Goal: Book appointment/travel/reservation

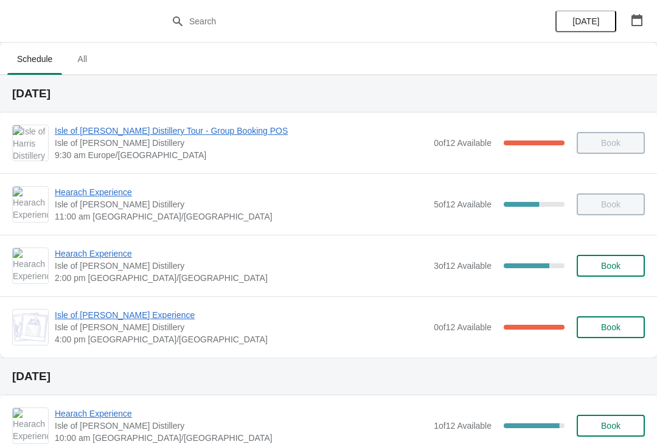
click at [634, 27] on button "button" at bounding box center [637, 20] width 22 height 22
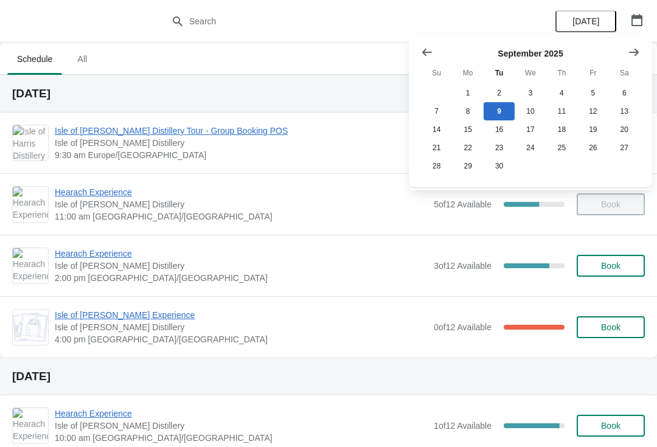
click at [598, 21] on span "[DATE]" at bounding box center [585, 21] width 27 height 10
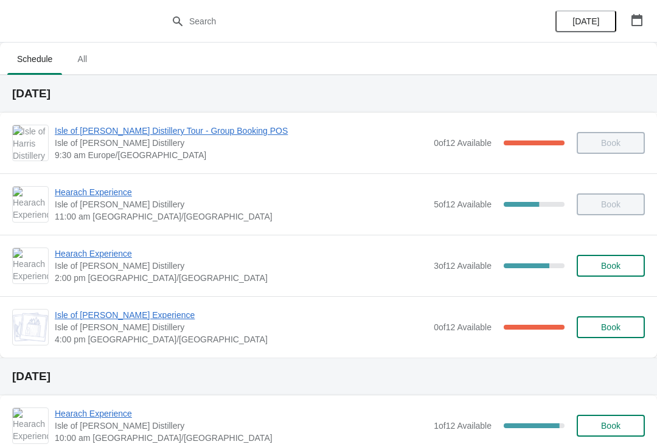
click at [107, 257] on span "Hearach Experience" at bounding box center [241, 253] width 373 height 12
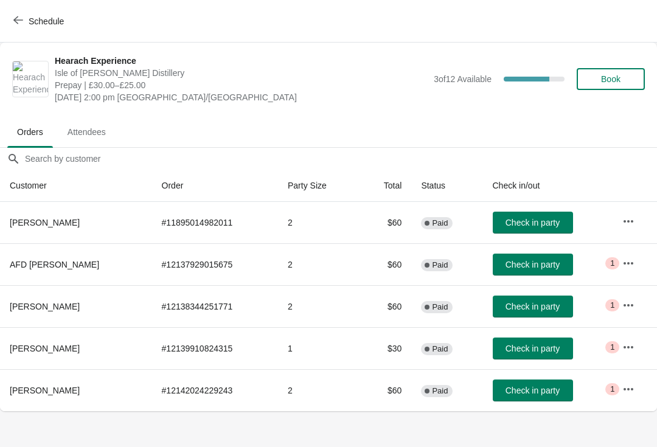
click at [632, 264] on icon "button" at bounding box center [628, 263] width 12 height 12
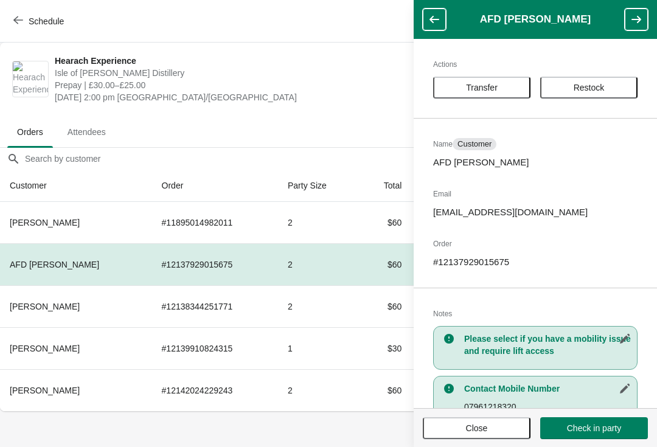
scroll to position [27, 0]
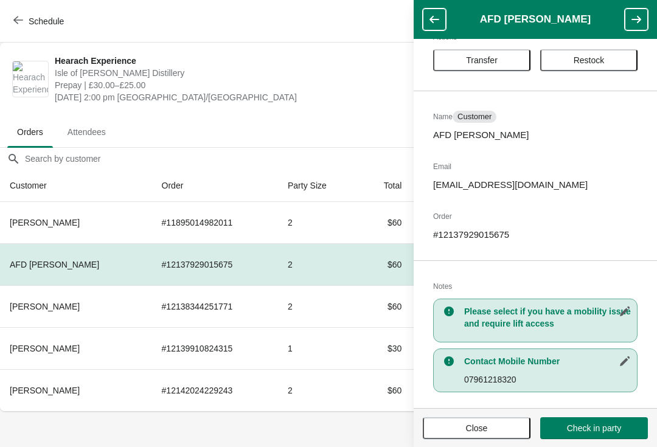
click at [427, 19] on button "button" at bounding box center [434, 20] width 23 height 22
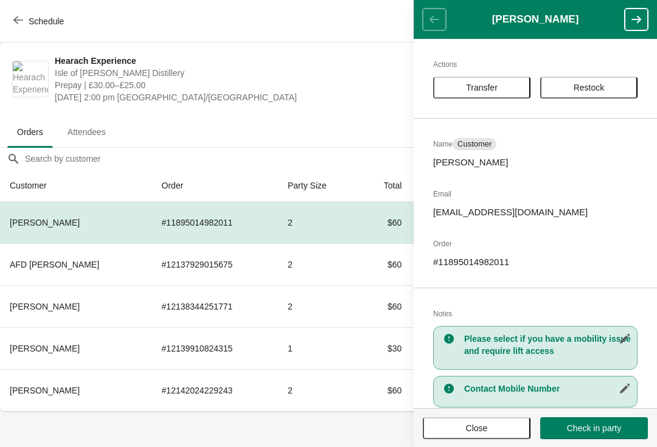
click at [365, 80] on span "Prepay | £30.00–£25.00" at bounding box center [241, 85] width 373 height 12
click at [461, 426] on span "Close" at bounding box center [476, 428] width 86 height 10
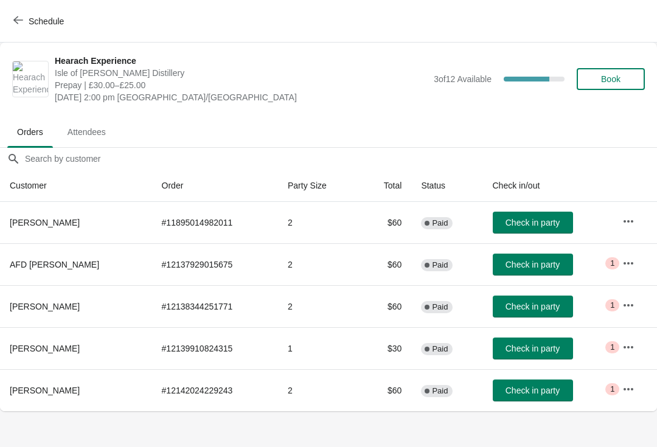
click at [24, 19] on span "Schedule" at bounding box center [40, 21] width 48 height 12
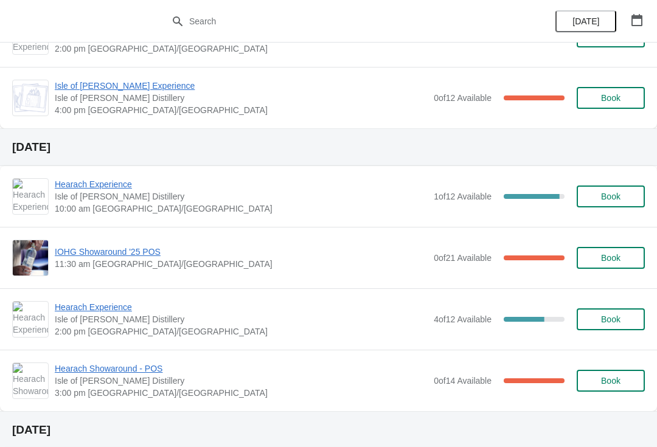
scroll to position [247, 0]
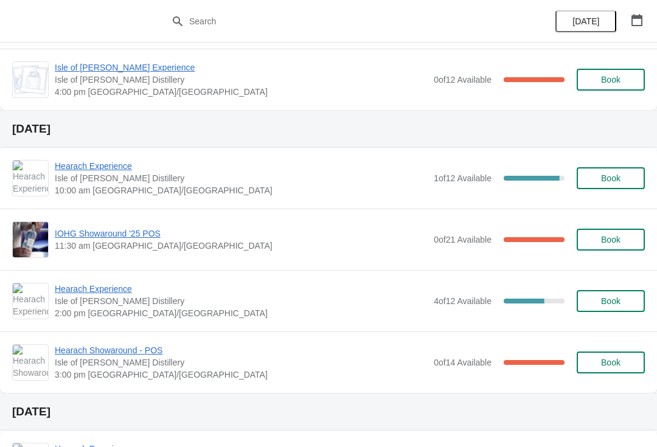
click at [98, 170] on span "Hearach Experience" at bounding box center [241, 166] width 373 height 12
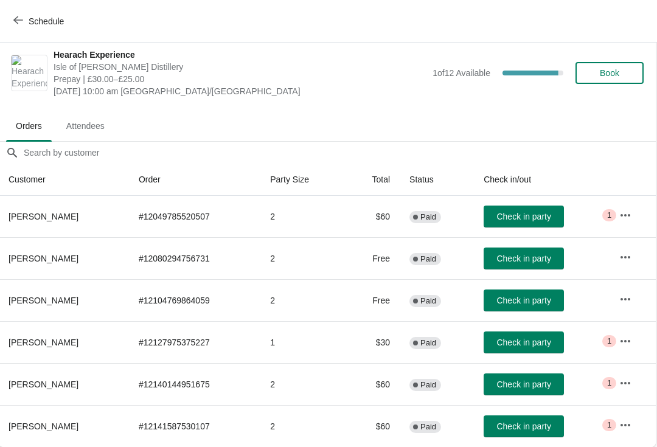
scroll to position [6, 1]
click at [17, 21] on icon "button" at bounding box center [18, 20] width 10 height 10
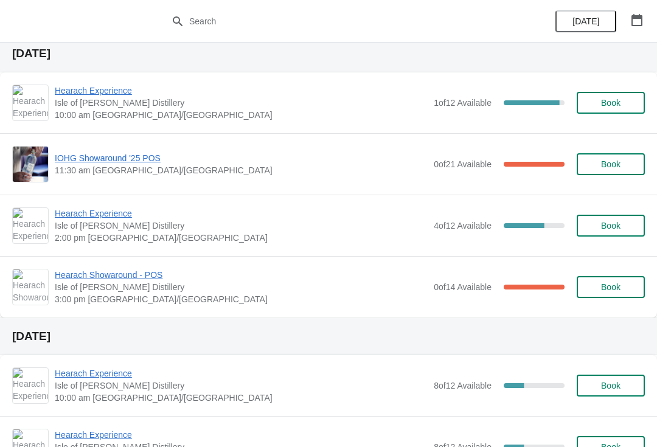
scroll to position [369, 0]
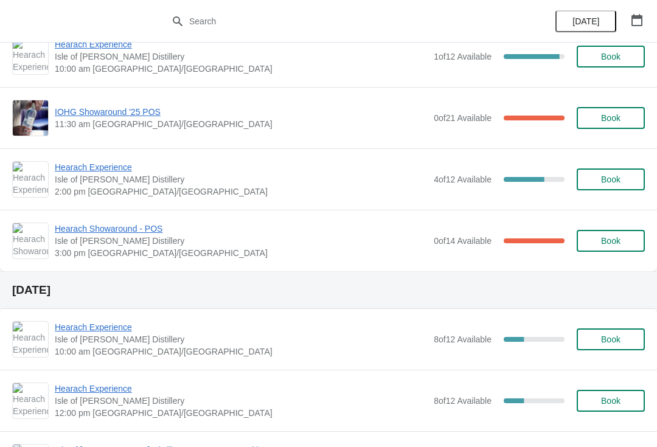
click at [629, 20] on button "button" at bounding box center [637, 20] width 22 height 22
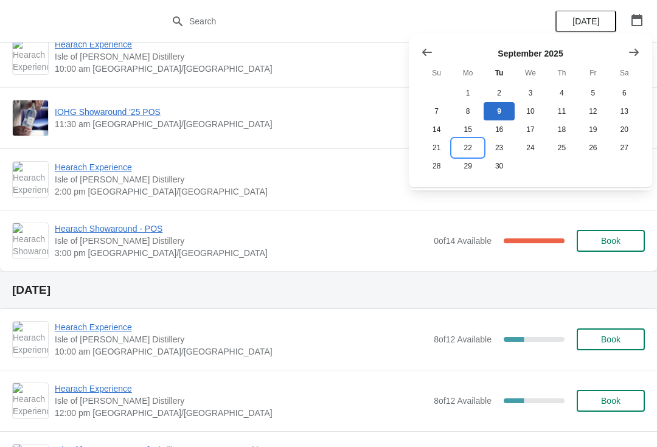
click at [471, 150] on button "22" at bounding box center [467, 148] width 31 height 18
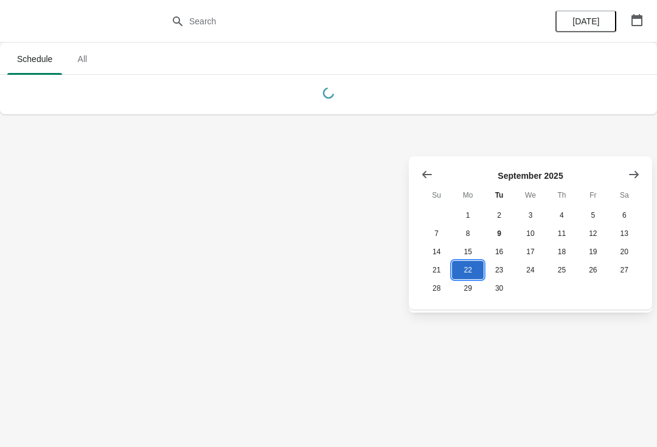
scroll to position [0, 0]
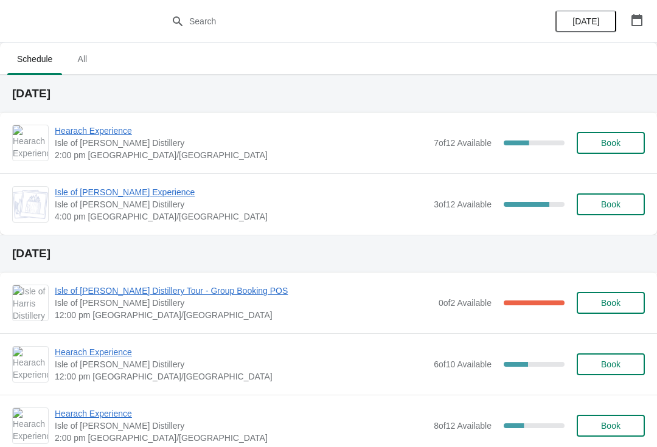
click at [118, 130] on span "Hearach Experience" at bounding box center [241, 131] width 373 height 12
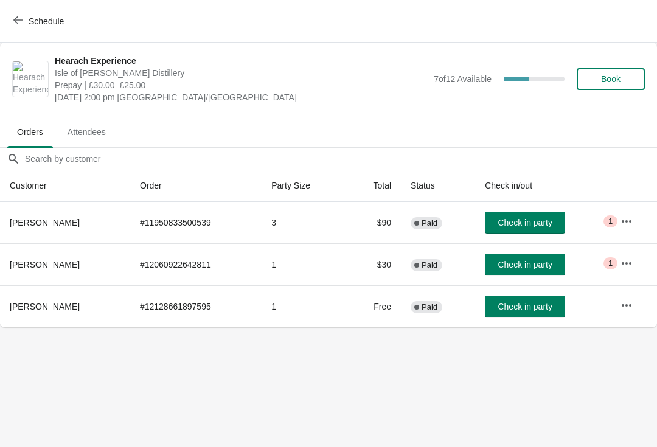
click at [43, 24] on span "Schedule" at bounding box center [46, 21] width 35 height 10
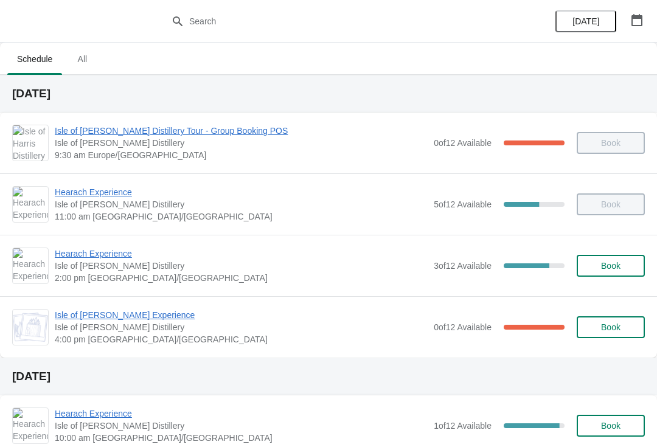
click at [638, 20] on icon "button" at bounding box center [636, 20] width 12 height 12
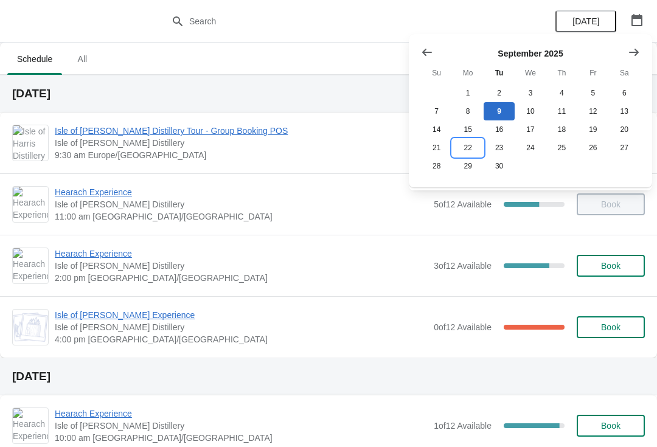
click at [469, 149] on button "22" at bounding box center [467, 148] width 31 height 18
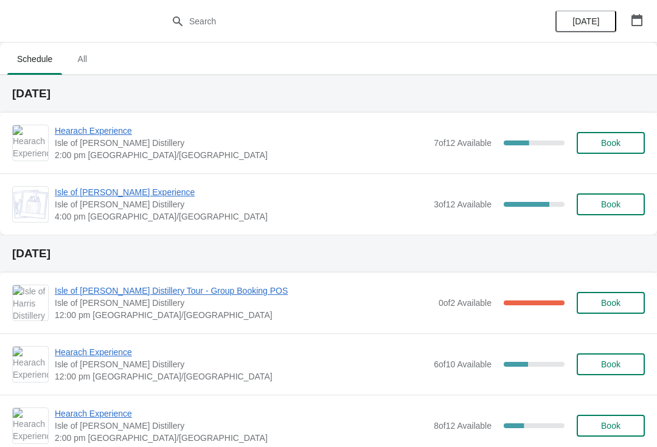
click at [136, 192] on span "Isle of [PERSON_NAME] Experience" at bounding box center [241, 192] width 373 height 12
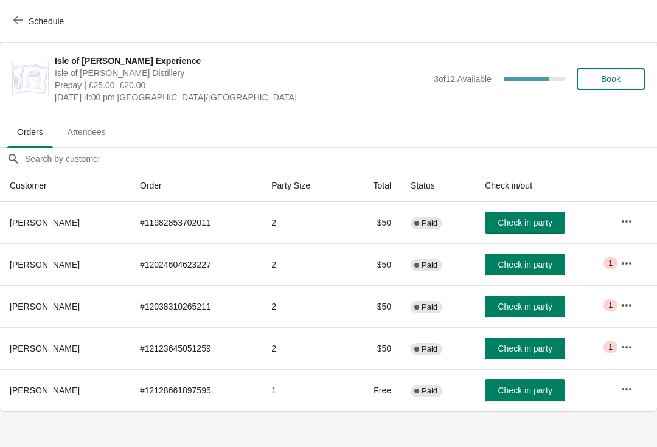
click at [60, 18] on span "Schedule" at bounding box center [46, 21] width 35 height 10
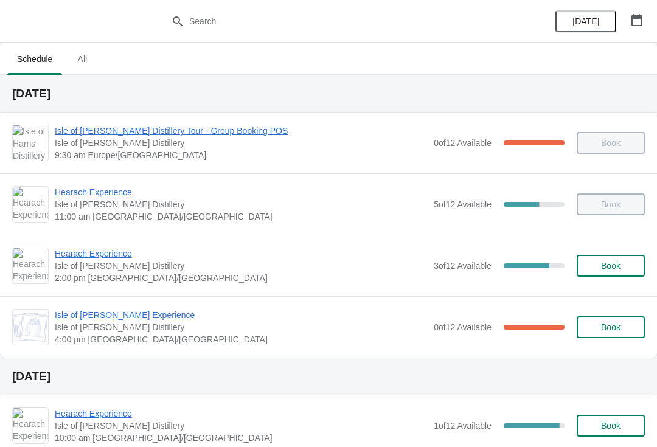
click at [98, 258] on span "Hearach Experience" at bounding box center [241, 253] width 373 height 12
click at [108, 256] on span "Hearach Experience" at bounding box center [241, 253] width 373 height 12
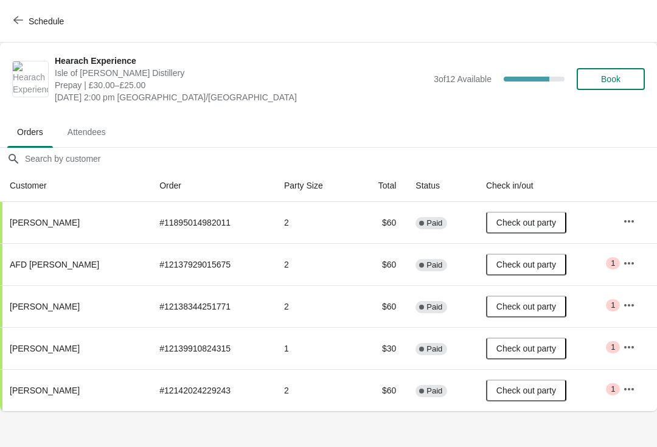
click at [30, 30] on button "Schedule" at bounding box center [39, 21] width 67 height 22
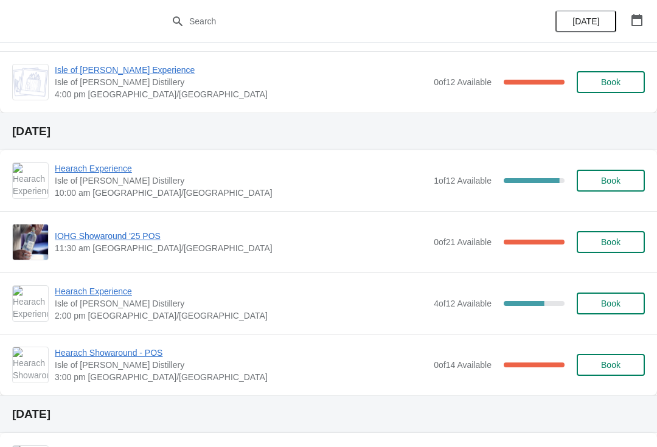
scroll to position [246, 0]
